Goal: Information Seeking & Learning: Understand process/instructions

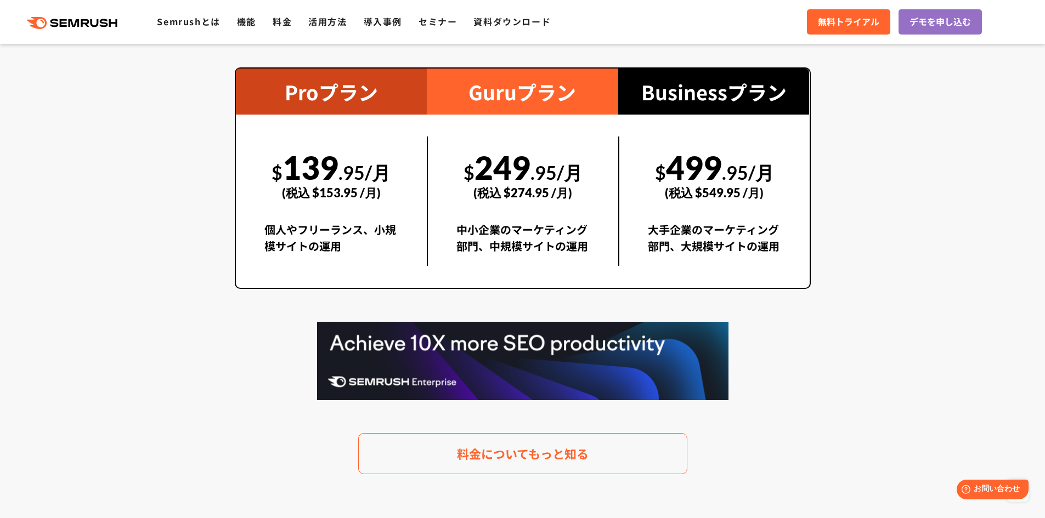
scroll to position [2030, 0]
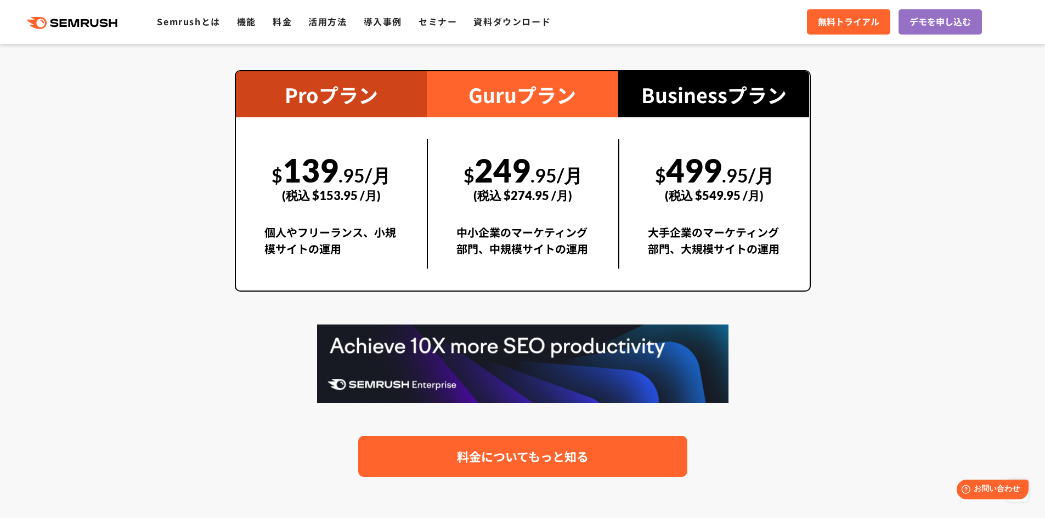
click at [597, 454] on link "料金についてもっと知る" at bounding box center [522, 456] width 329 height 41
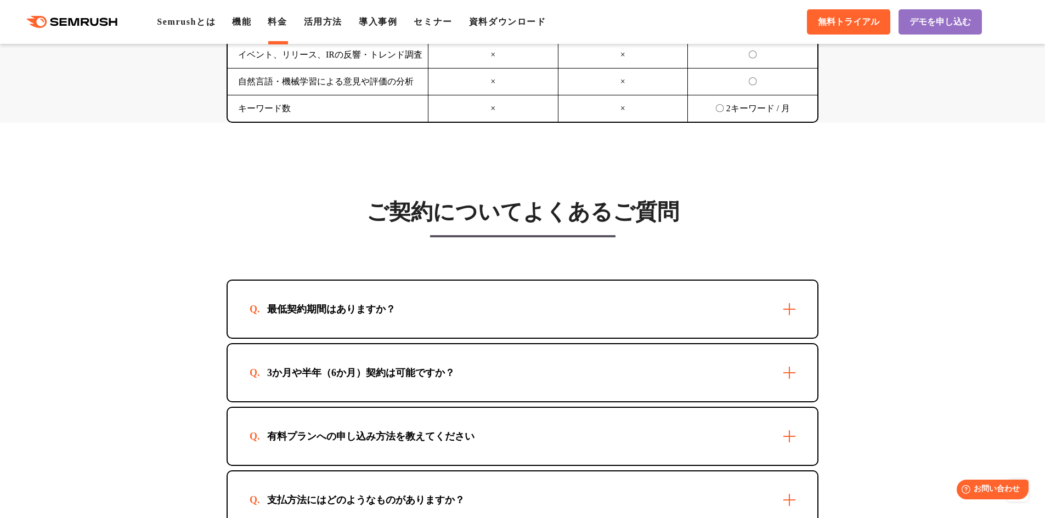
scroll to position [3072, 0]
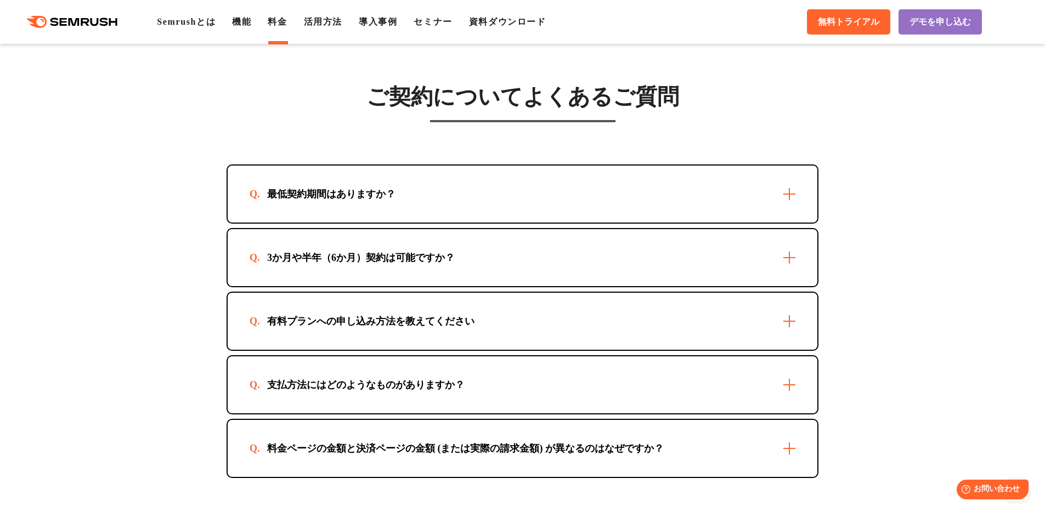
click at [531, 198] on div "最低契約期間はありますか？" at bounding box center [523, 194] width 590 height 57
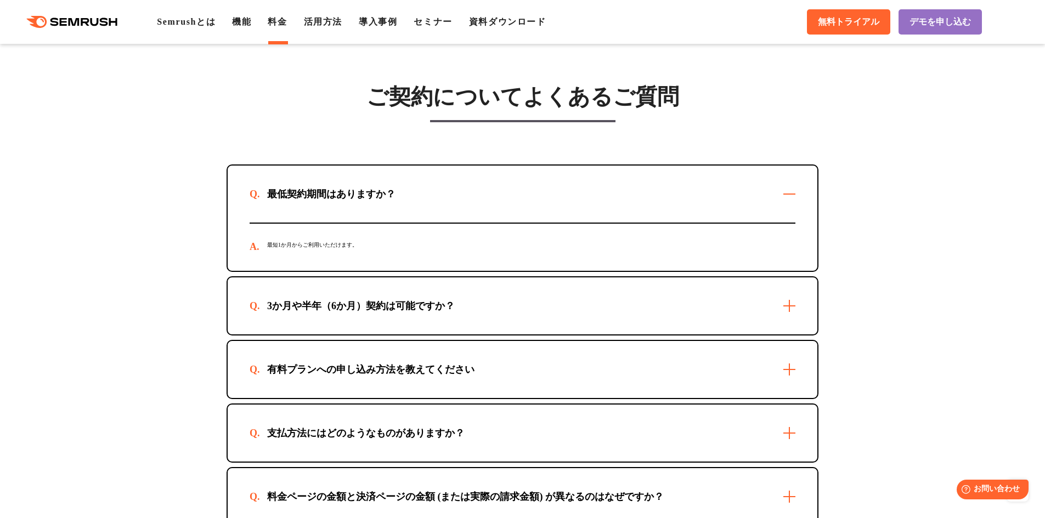
click at [664, 314] on div "3か月や半年（6か月）契約は可能ですか？" at bounding box center [523, 306] width 590 height 57
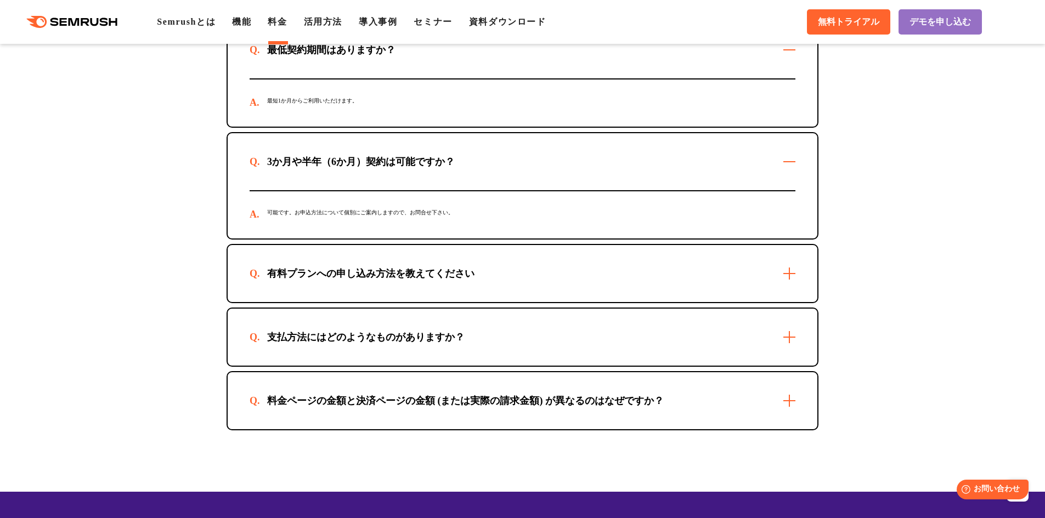
scroll to position [3282, 0]
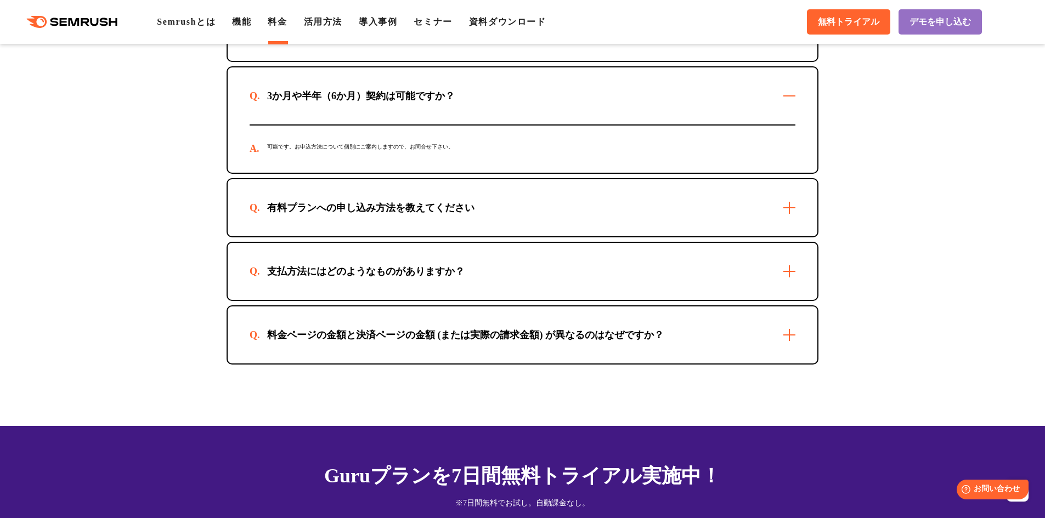
click at [511, 208] on div "有料プランへの申し込み方法を教えてください" at bounding box center [523, 207] width 590 height 57
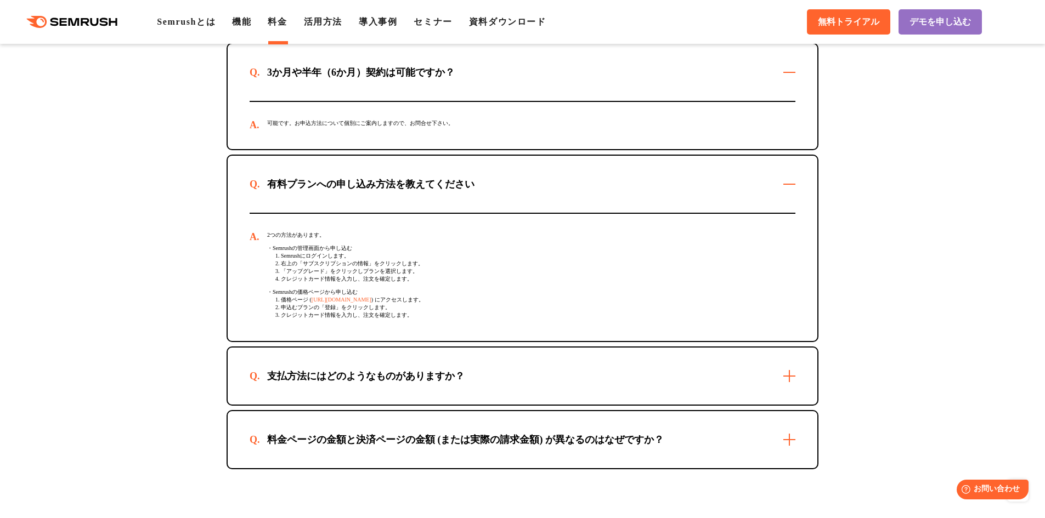
scroll to position [3337, 0]
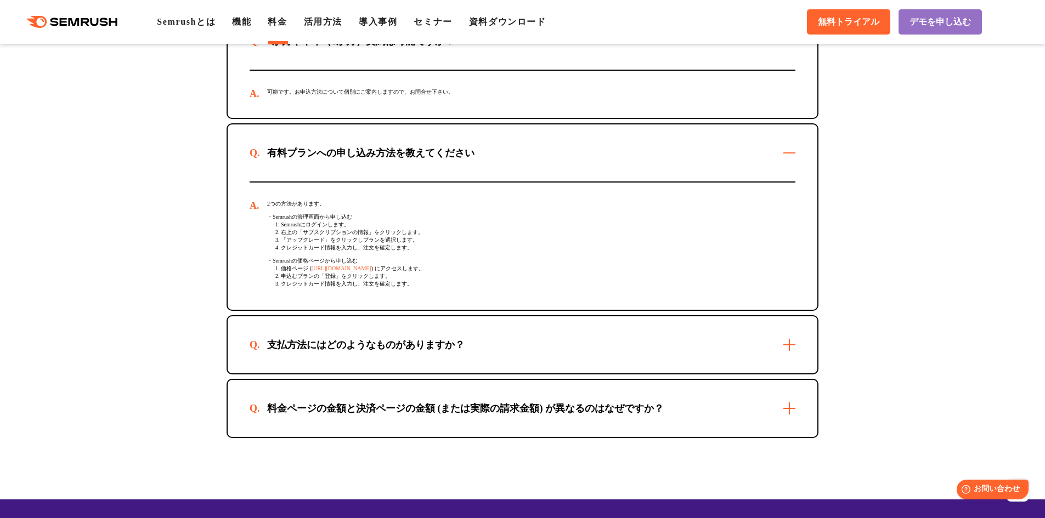
click at [537, 347] on div "支払方法にはどのようなものがありますか？" at bounding box center [523, 345] width 590 height 57
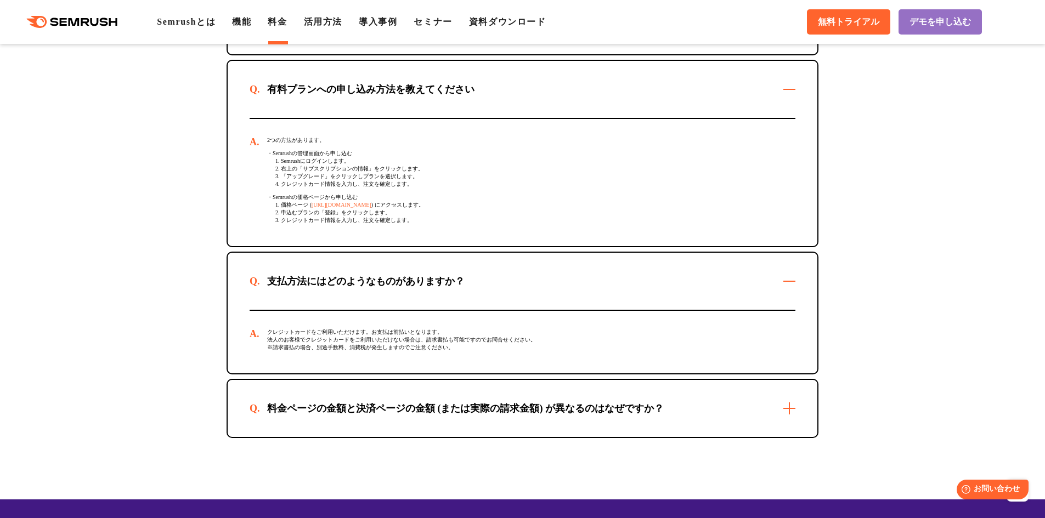
scroll to position [3447, 0]
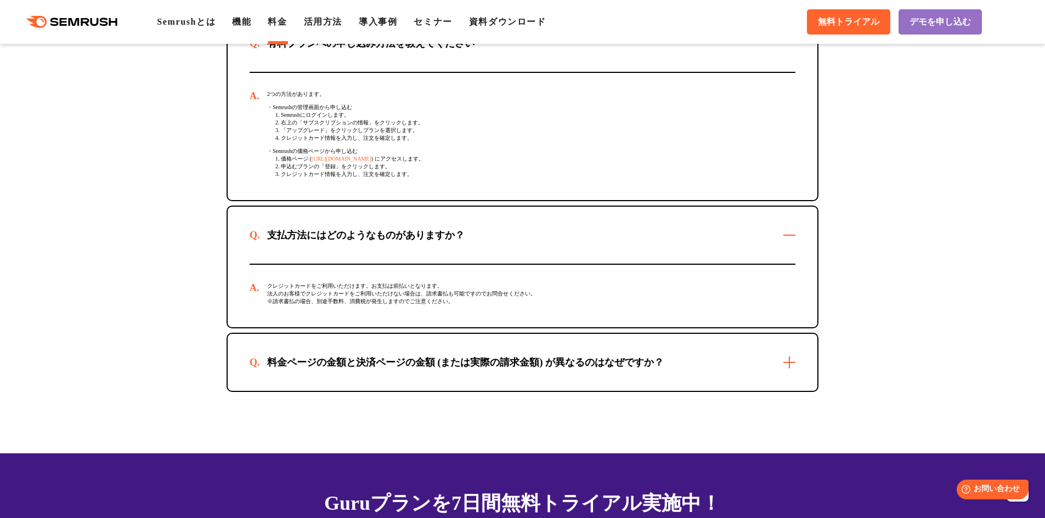
click at [690, 375] on div "料金ページの金額と決済ページの金額 (または実際の請求金額) が異なるのはなぜですか？" at bounding box center [523, 362] width 590 height 57
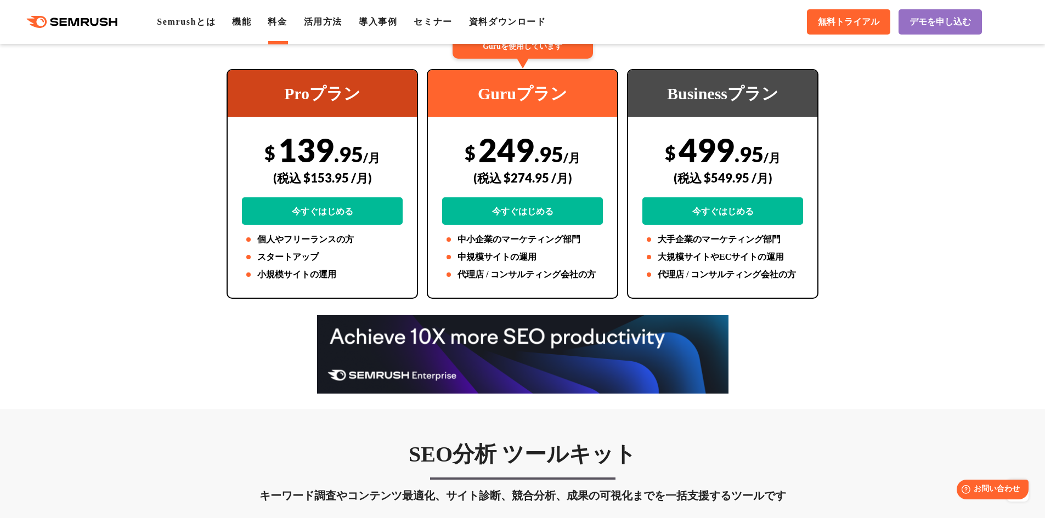
scroll to position [100, 0]
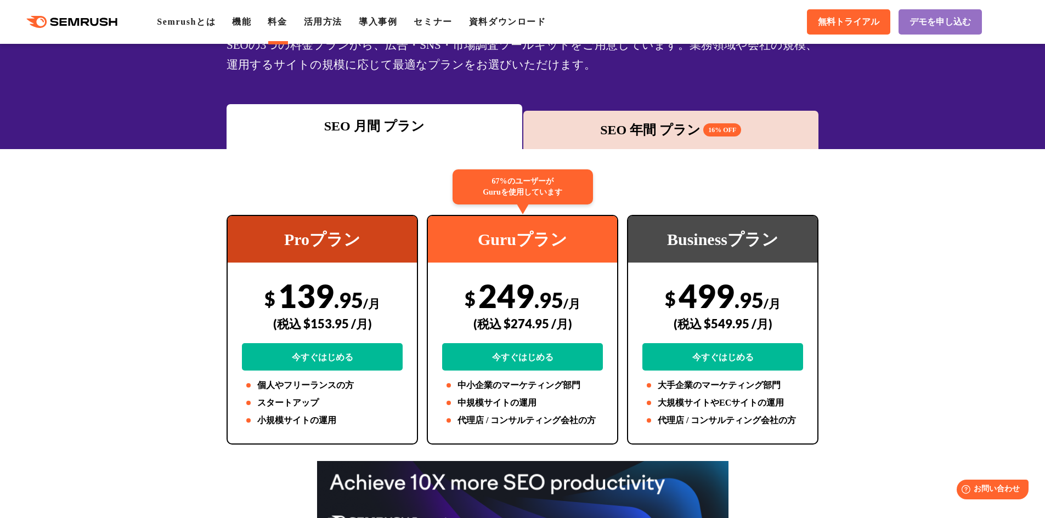
click at [618, 120] on div "SEO 年間 プラン 16% OFF" at bounding box center [671, 130] width 285 height 20
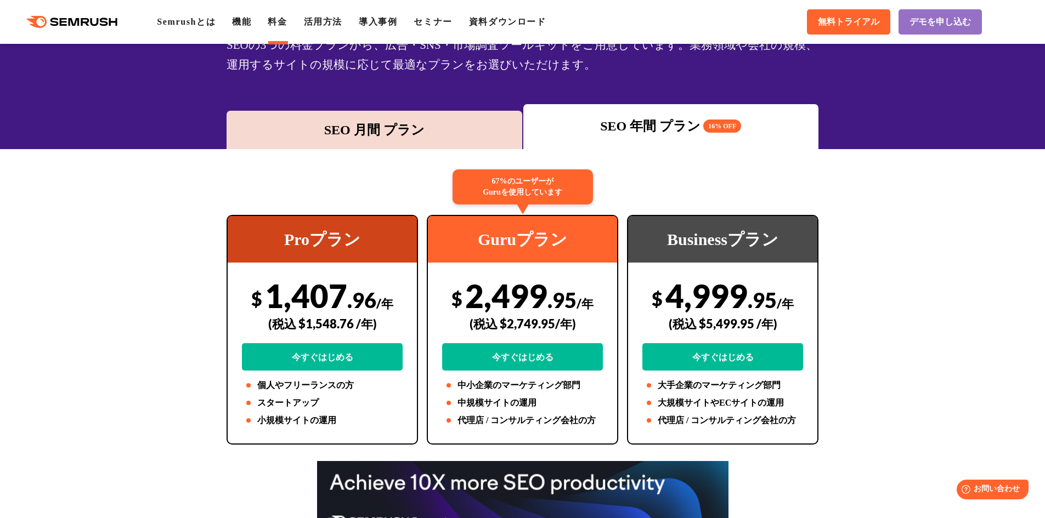
click at [397, 123] on div "SEO 月間 プラン" at bounding box center [374, 130] width 285 height 20
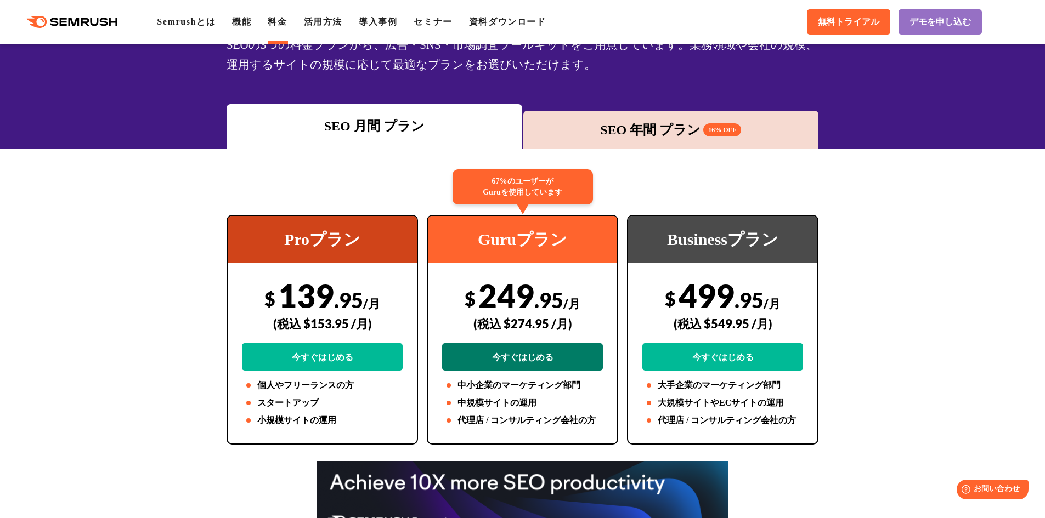
click at [484, 358] on link "今すぐはじめる" at bounding box center [522, 356] width 161 height 27
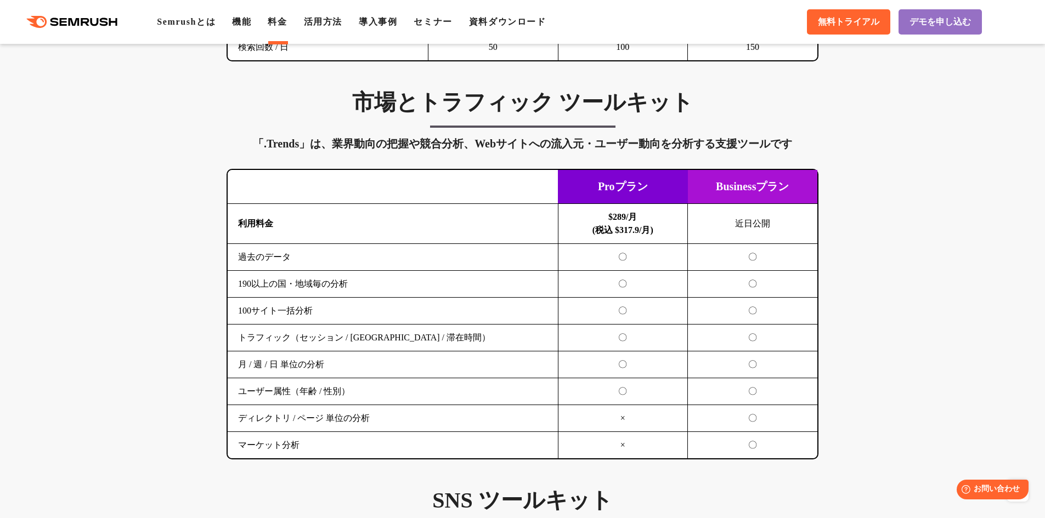
scroll to position [1691, 0]
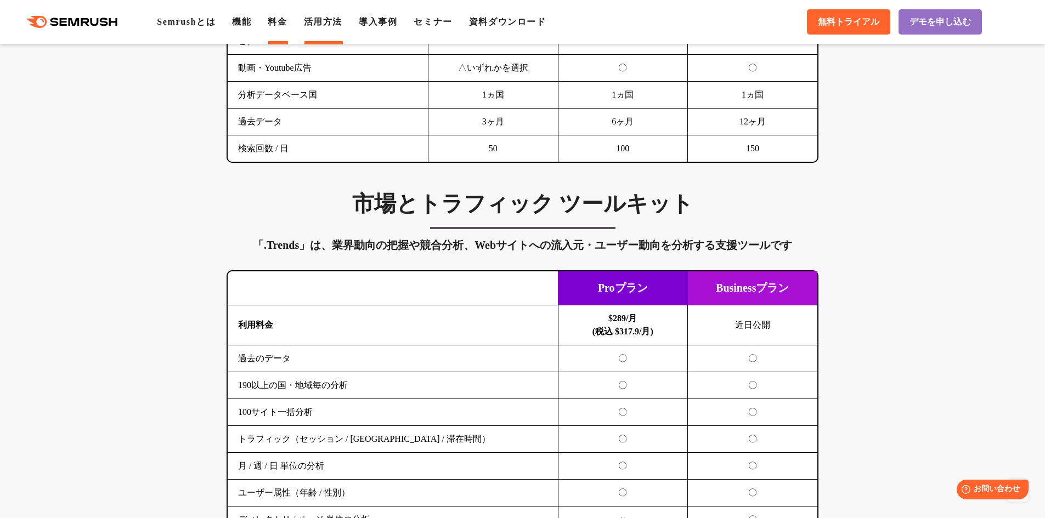
drag, startPoint x: 323, startPoint y: 29, endPoint x: 323, endPoint y: 20, distance: 8.8
click at [323, 29] on div ".cls {fill: #FF642D;} .cls {fill: #FF642D;} Semrushとは 機能 料金 活用方法 導入事例 セミナー 資料ダウ…" at bounding box center [522, 21] width 1045 height 33
click at [324, 17] on link "活用方法" at bounding box center [323, 21] width 38 height 9
